Goal: Task Accomplishment & Management: Complete application form

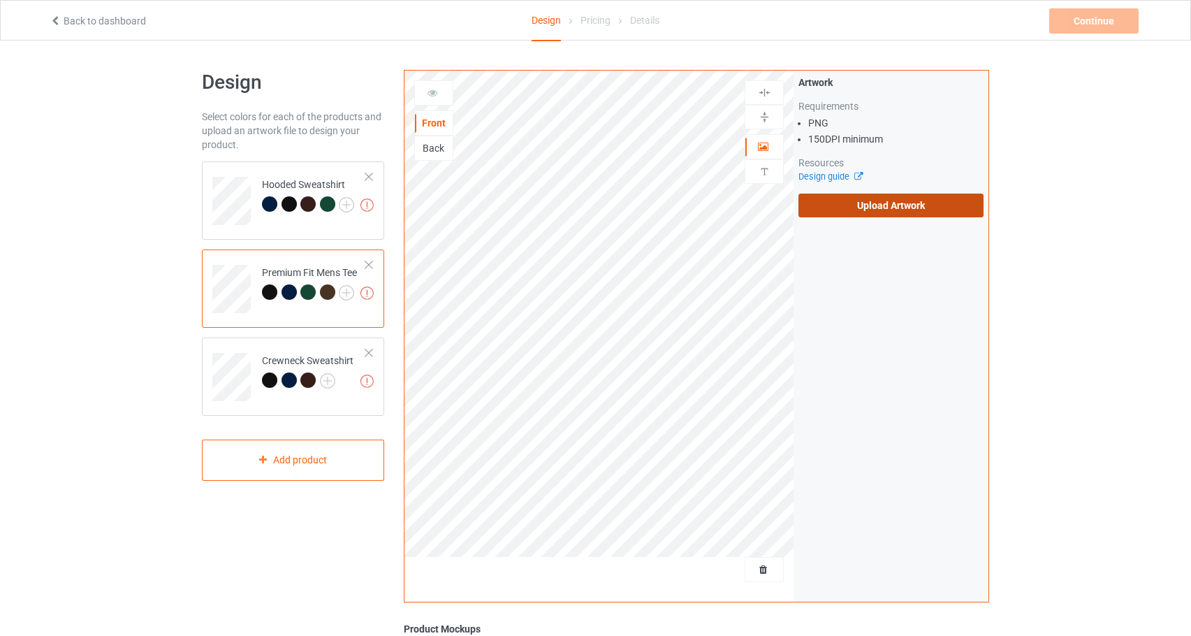
click at [916, 214] on label "Upload Artwork" at bounding box center [891, 206] width 185 height 24
click at [0, 0] on input "Upload Artwork" at bounding box center [0, 0] width 0 height 0
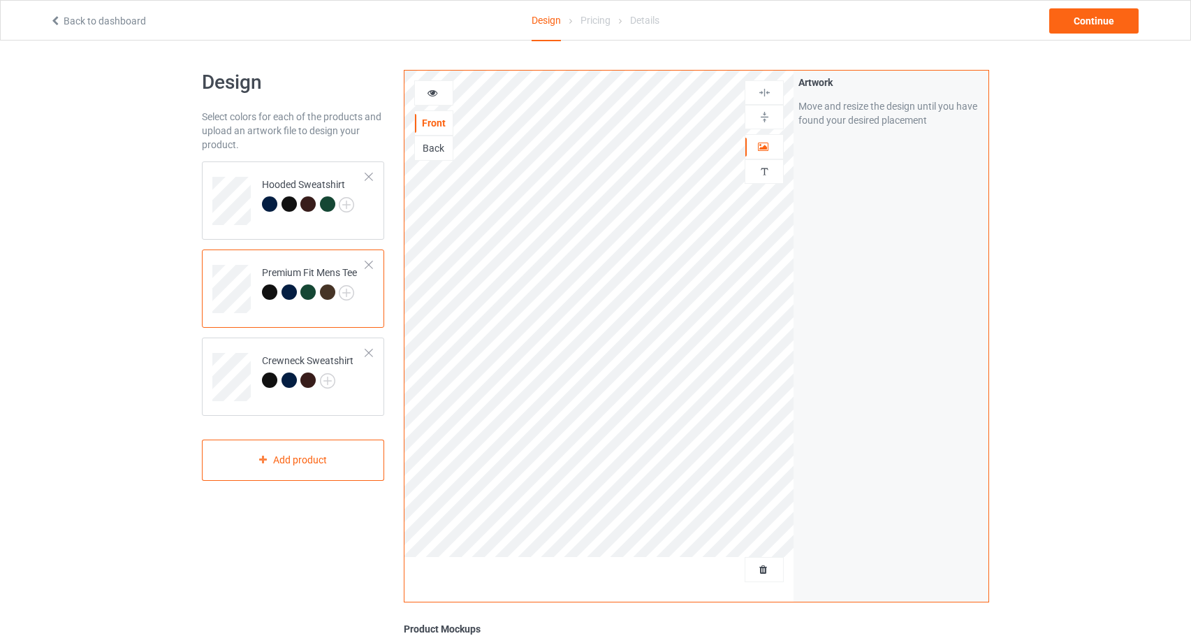
click at [444, 94] on div at bounding box center [434, 93] width 38 height 14
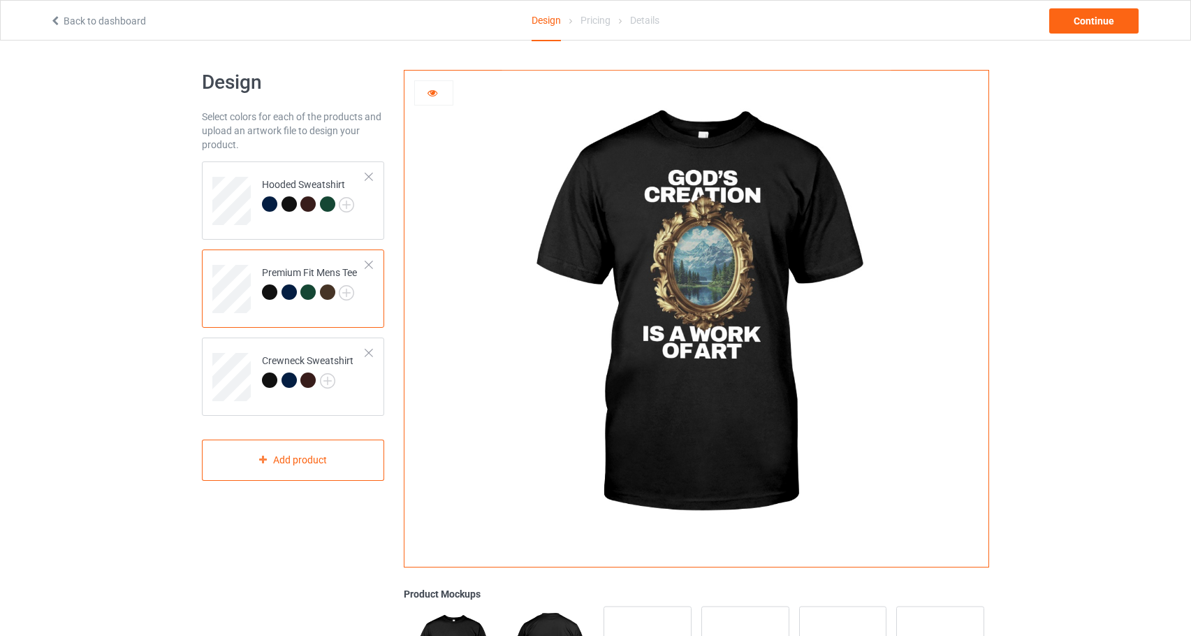
click at [294, 295] on div at bounding box center [289, 291] width 15 height 15
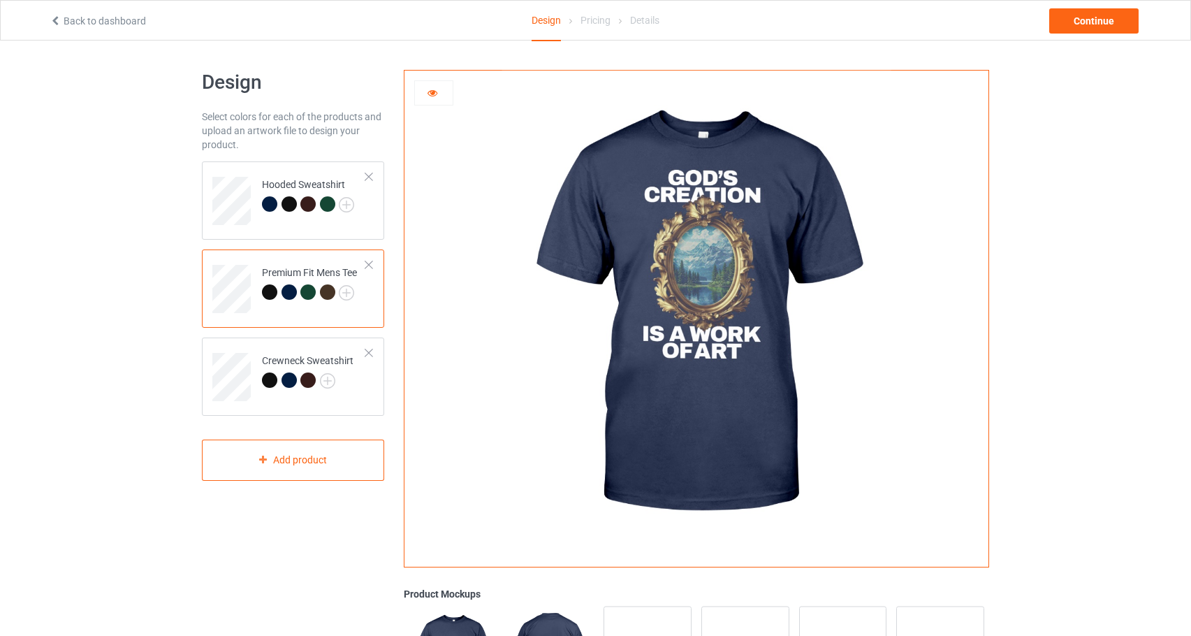
click at [314, 293] on div at bounding box center [307, 291] width 15 height 15
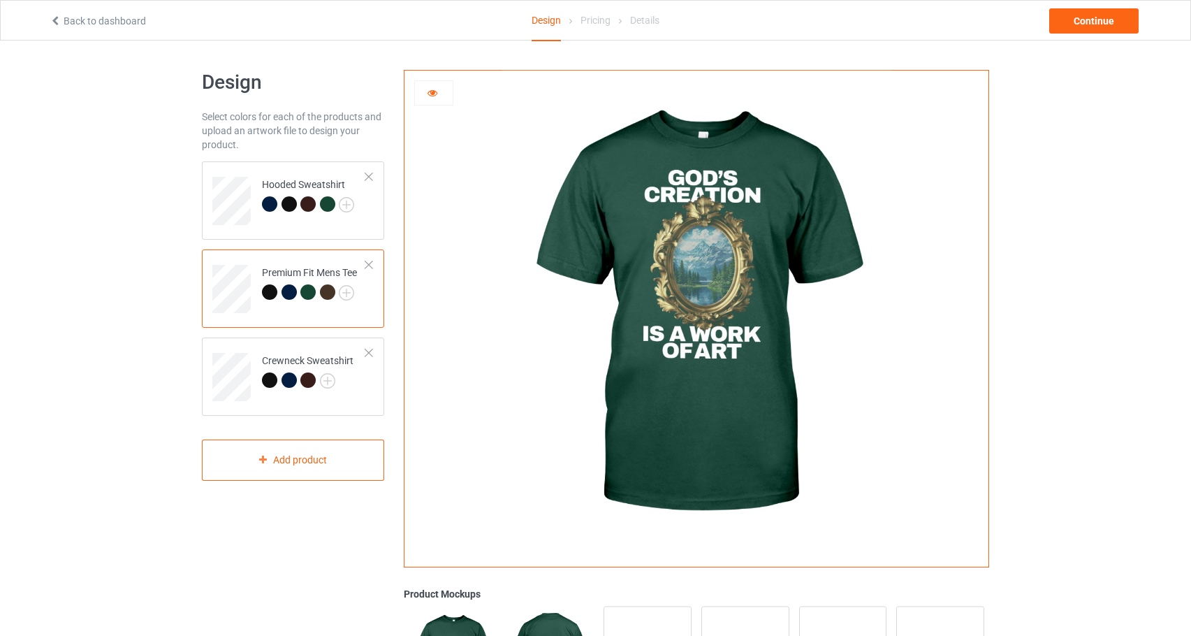
click at [324, 293] on div at bounding box center [327, 291] width 15 height 15
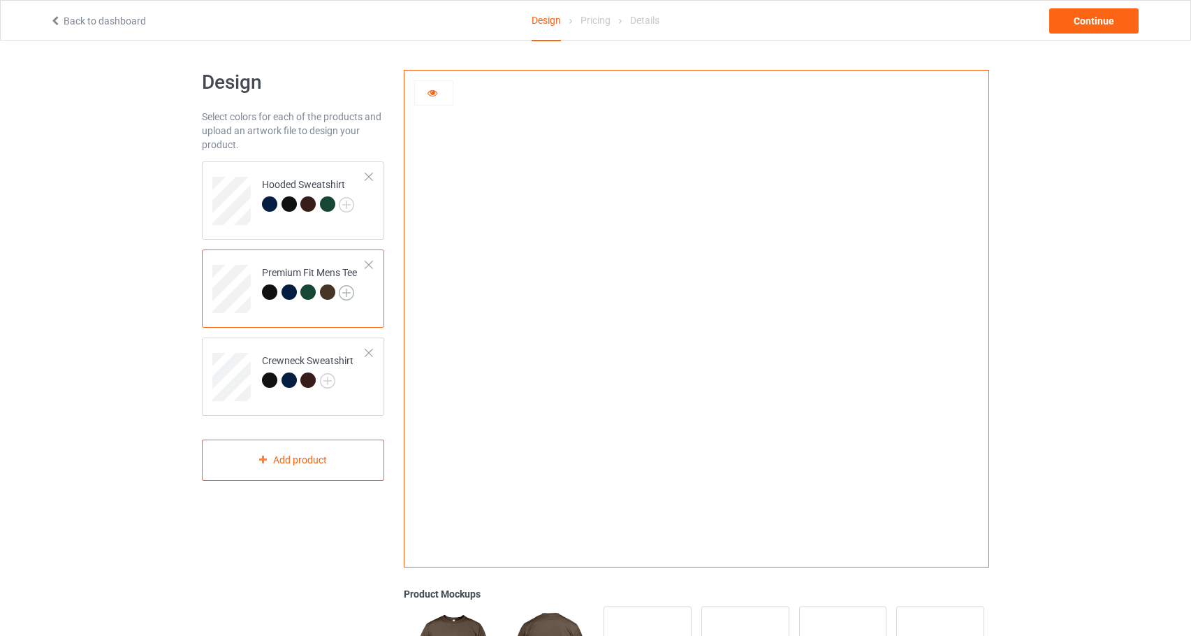
click at [348, 296] on img at bounding box center [346, 292] width 15 height 15
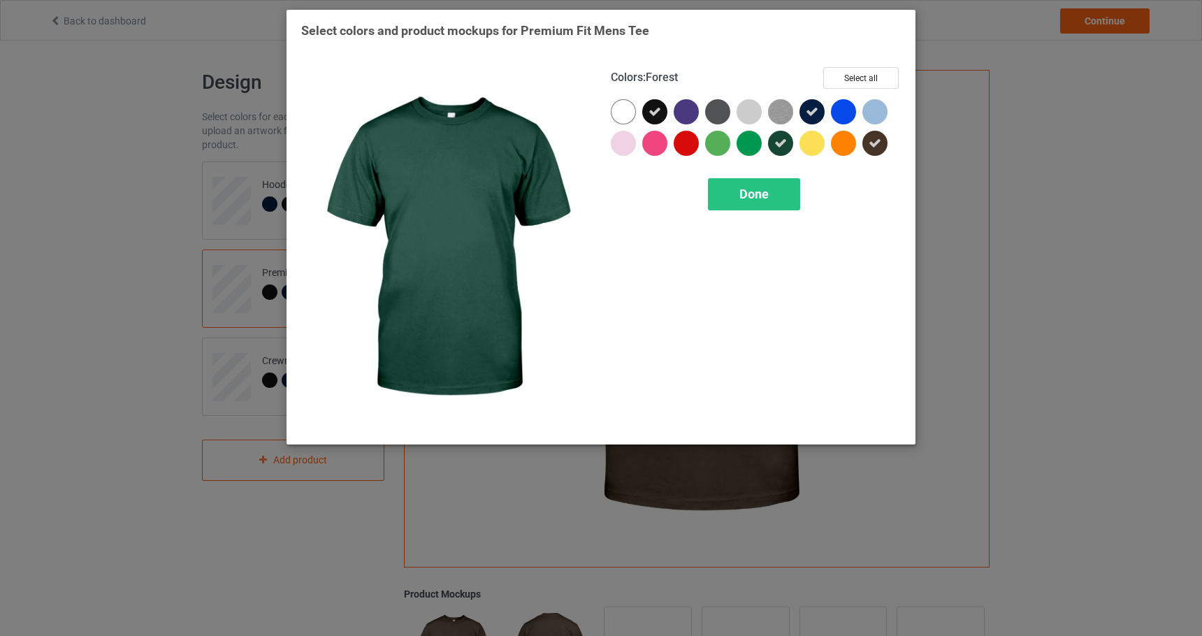
click at [788, 140] on div at bounding box center [780, 143] width 25 height 25
click at [782, 199] on div "Done" at bounding box center [754, 194] width 92 height 32
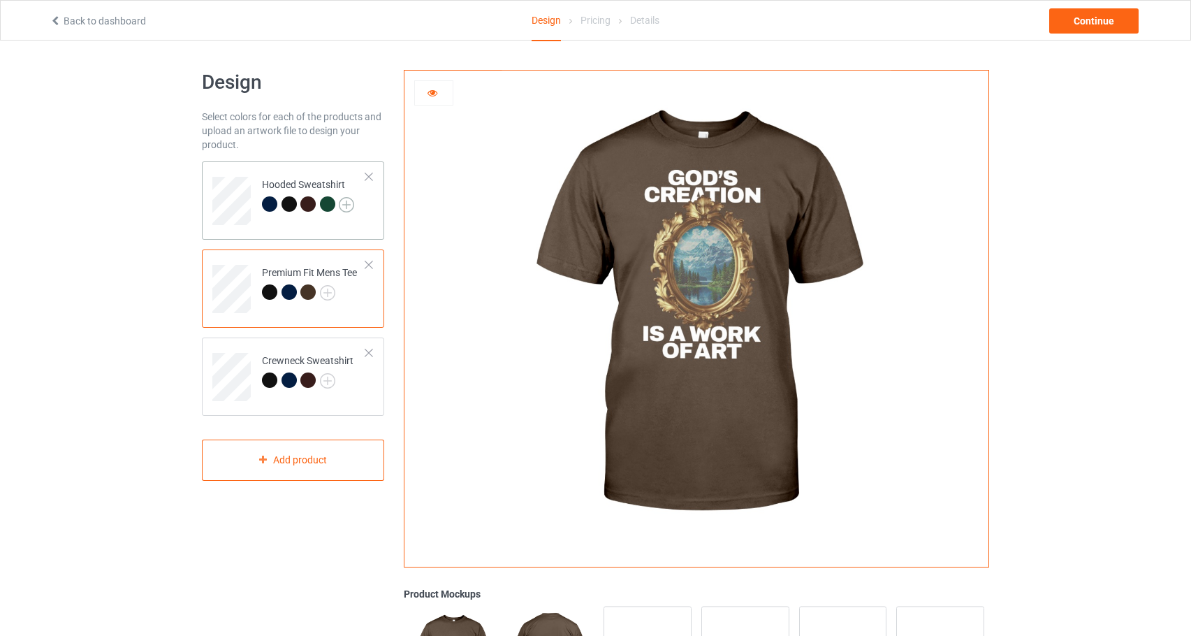
click at [354, 203] on img at bounding box center [346, 204] width 15 height 15
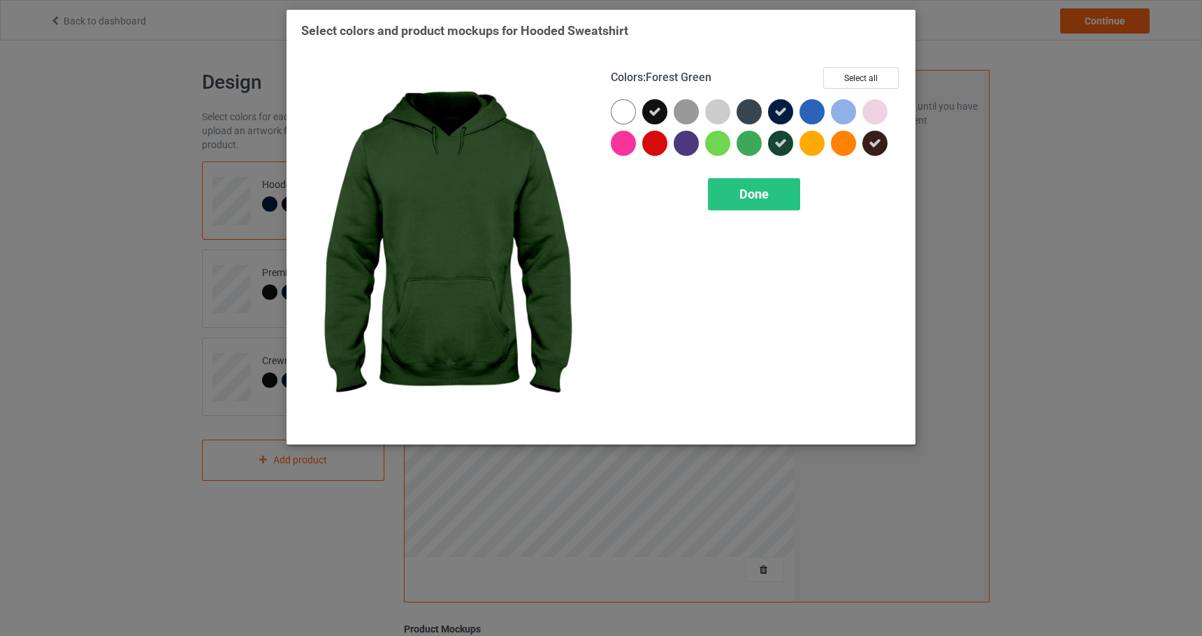
click at [770, 147] on div at bounding box center [780, 143] width 25 height 25
click at [771, 182] on div "Done" at bounding box center [754, 194] width 92 height 32
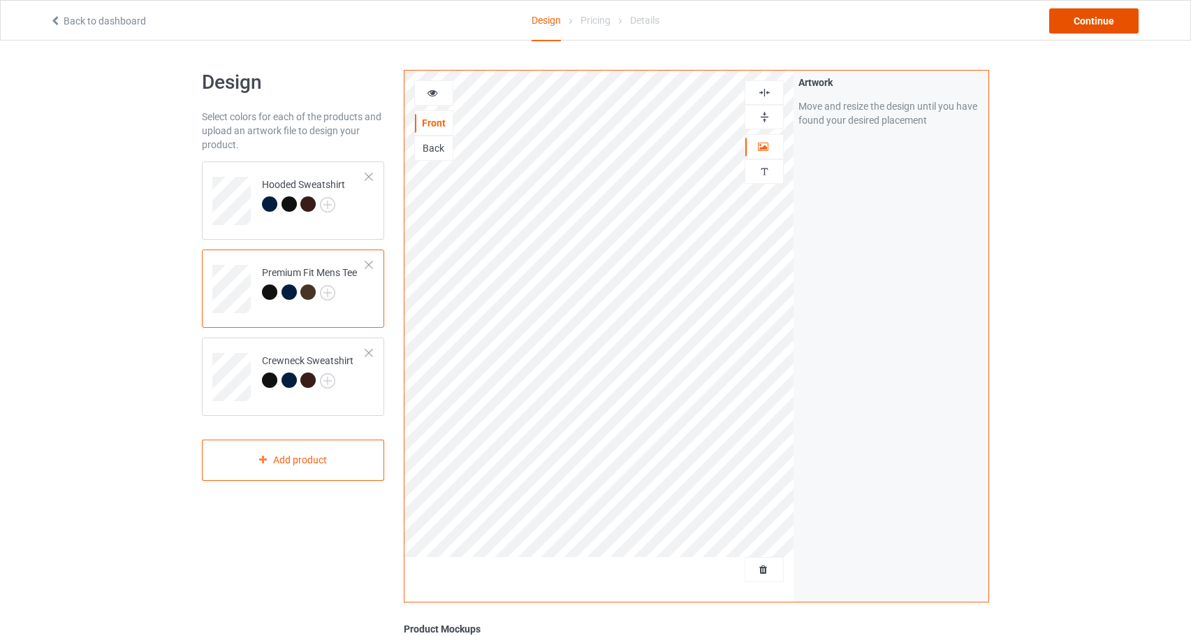
click at [1109, 31] on div "Continue" at bounding box center [1093, 20] width 89 height 25
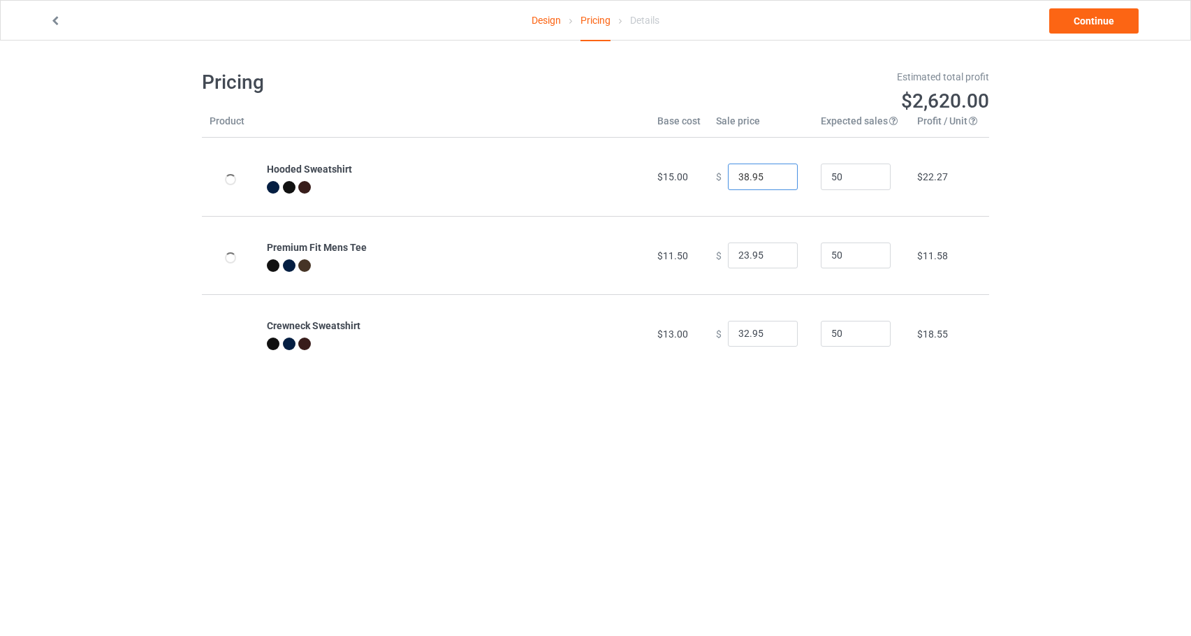
click at [741, 175] on input "38.95" at bounding box center [763, 176] width 70 height 27
type input "37.95"
click at [739, 328] on input "32.95" at bounding box center [763, 334] width 70 height 27
type input "31.95"
click at [1102, 26] on link "Continue" at bounding box center [1093, 20] width 89 height 25
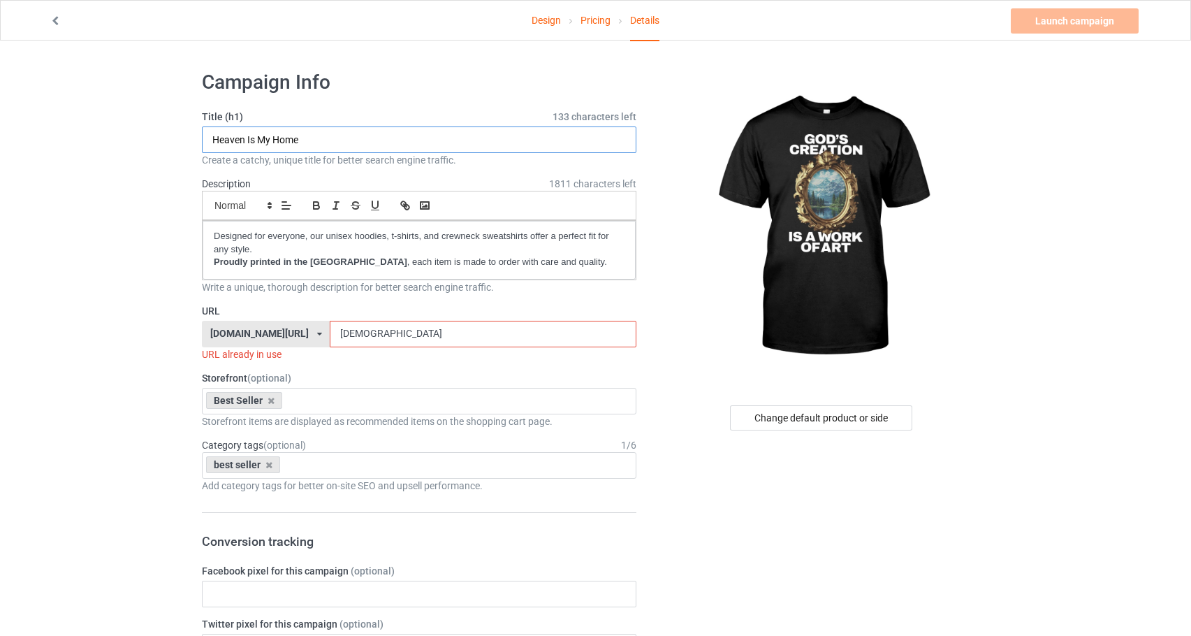
drag, startPoint x: 331, startPoint y: 139, endPoint x: 192, endPoint y: 126, distance: 139.6
type input "[DEMOGRAPHIC_DATA]'s Creation Is A Work Of Art"
drag, startPoint x: 372, startPoint y: 138, endPoint x: 249, endPoint y: 130, distance: 122.6
click at [249, 130] on input "[DEMOGRAPHIC_DATA]'s Creation Is A Work Of Art" at bounding box center [419, 139] width 435 height 27
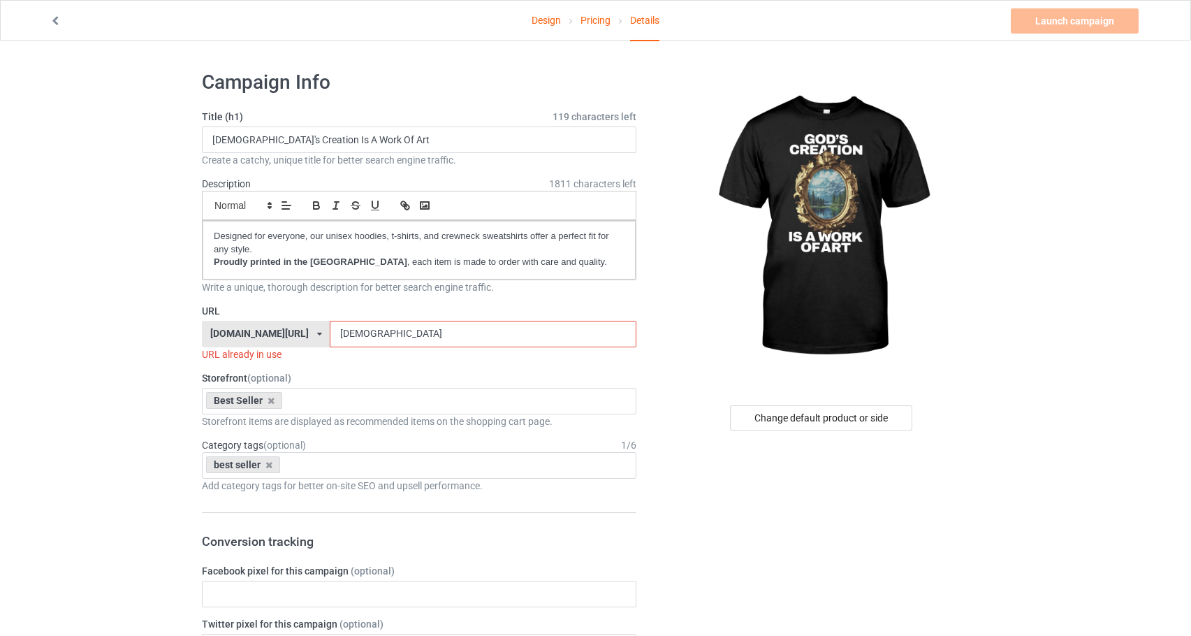
drag, startPoint x: 539, startPoint y: 339, endPoint x: 377, endPoint y: 323, distance: 163.5
click at [377, 323] on div "[DOMAIN_NAME][URL] [DOMAIN_NAME][URL] [DOMAIN_NAME][URL] [DOMAIN_NAME][URL] 5ca…" at bounding box center [419, 334] width 435 height 27
paste input "[DEMOGRAPHIC_DATA]'s Creation Is A Work Of A"
click at [417, 335] on input "[DEMOGRAPHIC_DATA]'s Creation Is A Work Of Art" at bounding box center [483, 334] width 306 height 27
click at [407, 335] on input "[DEMOGRAPHIC_DATA] Is A Work Of Art" at bounding box center [483, 334] width 306 height 27
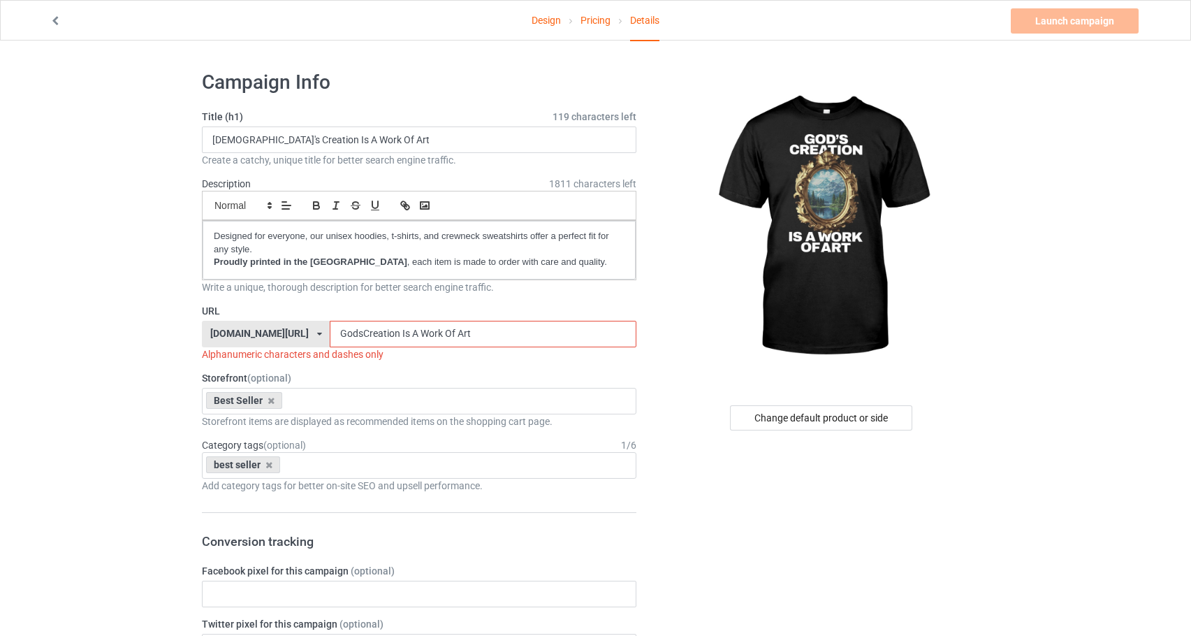
click at [451, 336] on input "GodsCreation Is A Work Of Art" at bounding box center [483, 334] width 306 height 27
click at [458, 337] on input "GodsCreationIs A Work Of Art" at bounding box center [483, 334] width 306 height 27
click at [464, 333] on input "GodsCreationIsA Work Of Art" at bounding box center [483, 334] width 306 height 27
click at [487, 334] on input "GodsCreationIsAWork Of Art" at bounding box center [483, 334] width 306 height 27
click at [500, 334] on input "GodsCreationIsAWorkOf Art" at bounding box center [483, 334] width 306 height 27
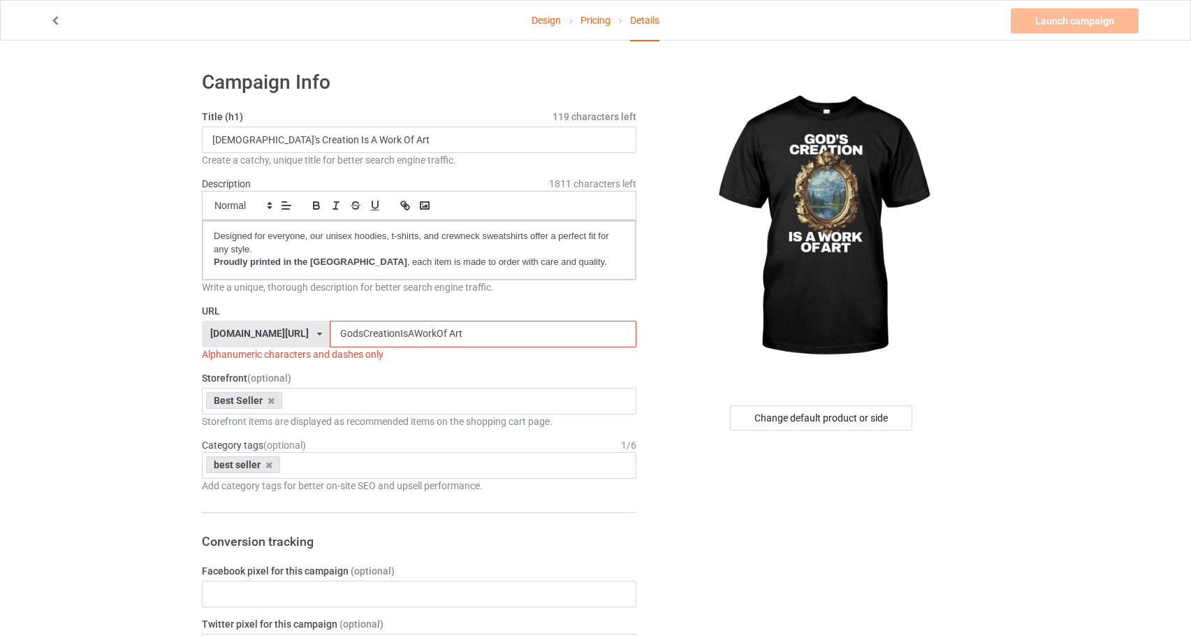
click at [498, 334] on input "GodsCreationIsAWorkOf Art" at bounding box center [483, 334] width 306 height 27
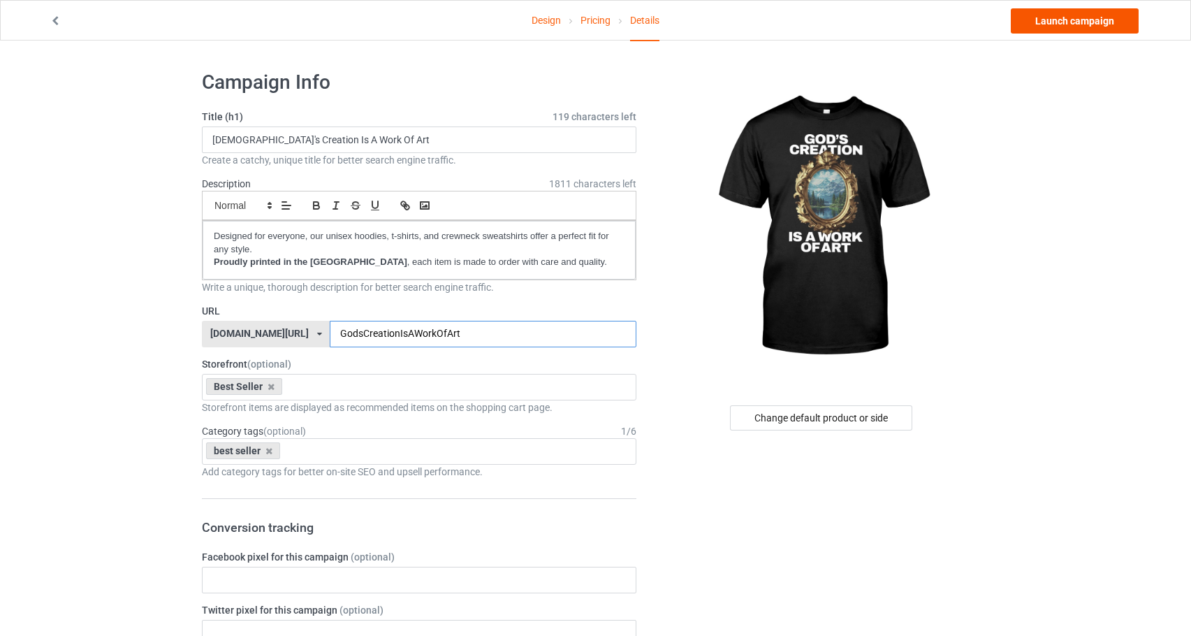
type input "GodsCreationIsAWorkOfArt"
click at [1089, 20] on link "Launch campaign" at bounding box center [1075, 20] width 128 height 25
